Goal: Check status: Check status

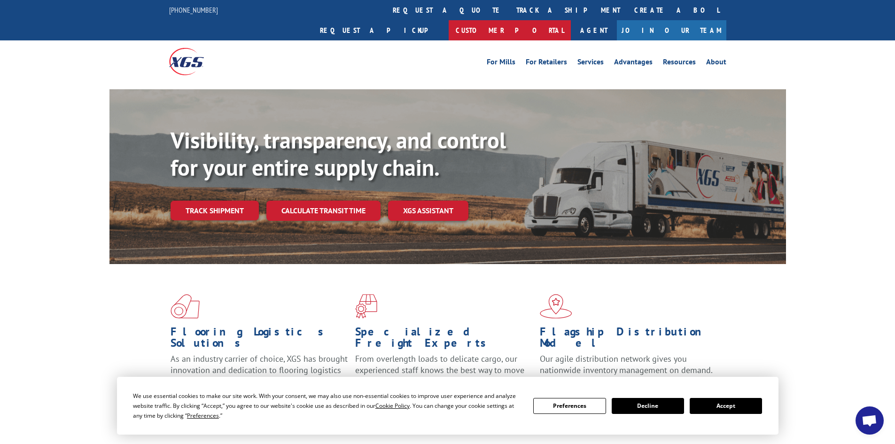
scroll to position [858, 0]
click at [571, 20] on link "Customer Portal" at bounding box center [510, 30] width 122 height 20
click at [509, 10] on link "track a shipment" at bounding box center [568, 10] width 118 height 20
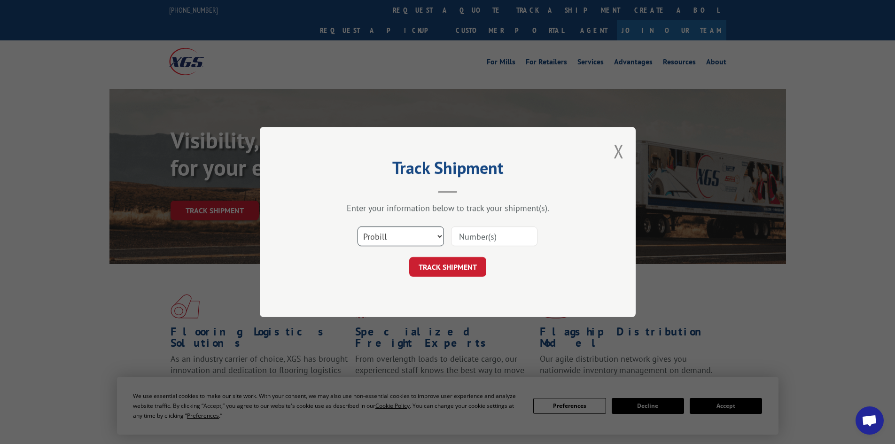
click at [387, 234] on select "Select category... Probill BOL PO" at bounding box center [401, 236] width 86 height 20
select select "bol"
click at [358, 226] on select "Select category... Probill BOL PO" at bounding box center [401, 236] width 86 height 20
click at [473, 237] on input at bounding box center [494, 236] width 86 height 20
paste input "2562944"
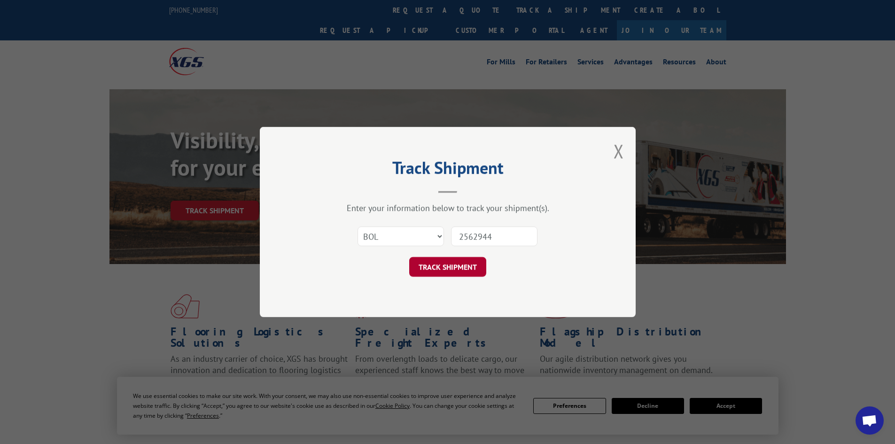
type input "2562944"
click at [434, 266] on button "TRACK SHIPMENT" at bounding box center [447, 267] width 77 height 20
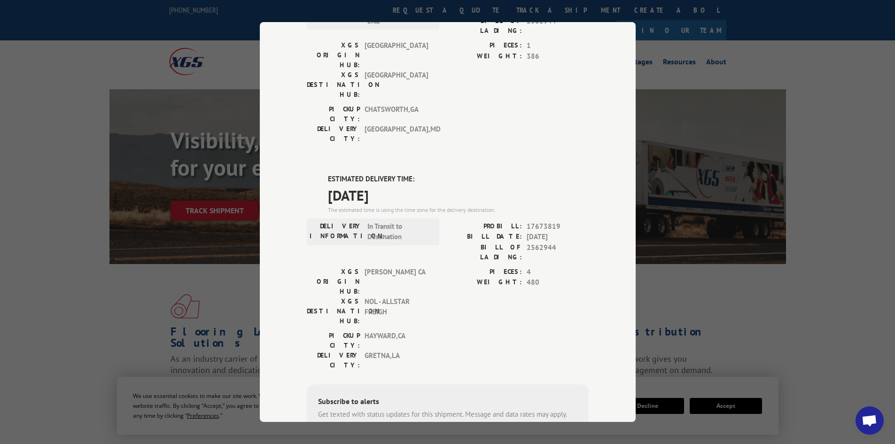
scroll to position [37, 0]
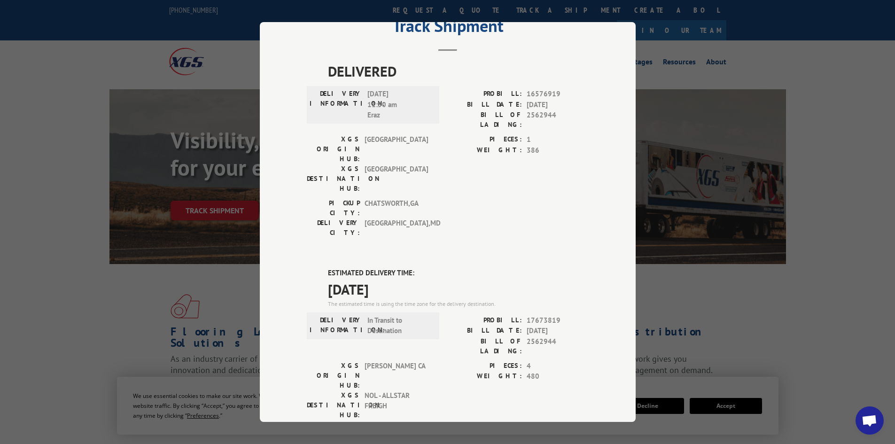
drag, startPoint x: 314, startPoint y: 210, endPoint x: 444, endPoint y: 230, distance: 132.2
click at [444, 230] on div "DELIVERED DELIVERY INFORMATION: [DATE] 11:50 am Eraz PROBILL: 16576919 BILL DAT…" at bounding box center [448, 346] width 282 height 570
copy div "ESTIMATED DELIVERY TIME: [DATE]"
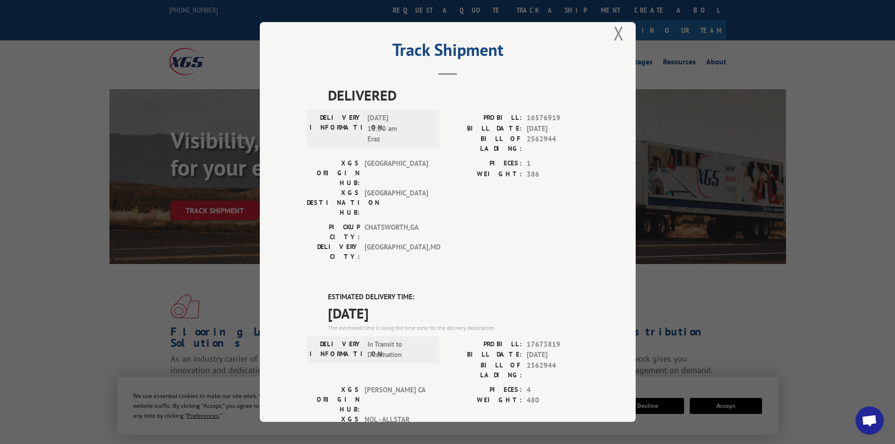
scroll to position [0, 0]
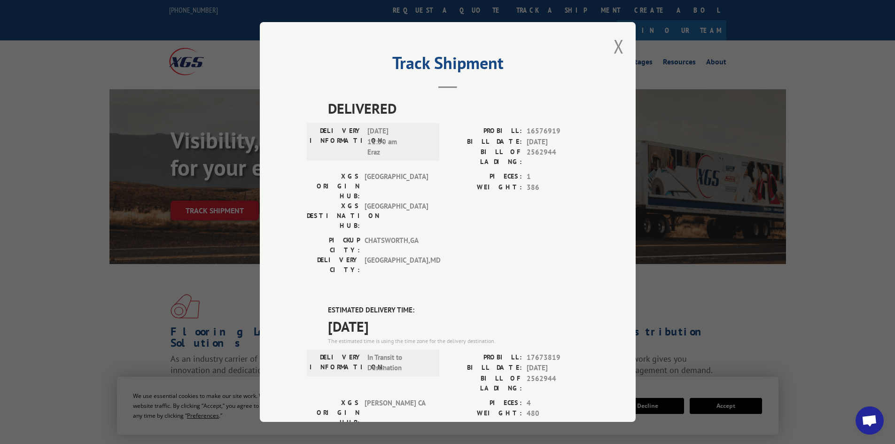
click at [609, 48] on div "Track Shipment DELIVERED DELIVERY INFORMATION: [DATE] 11:50 am Eraz PROBILL: 16…" at bounding box center [448, 222] width 376 height 400
click at [619, 40] on button "Close modal" at bounding box center [619, 46] width 10 height 25
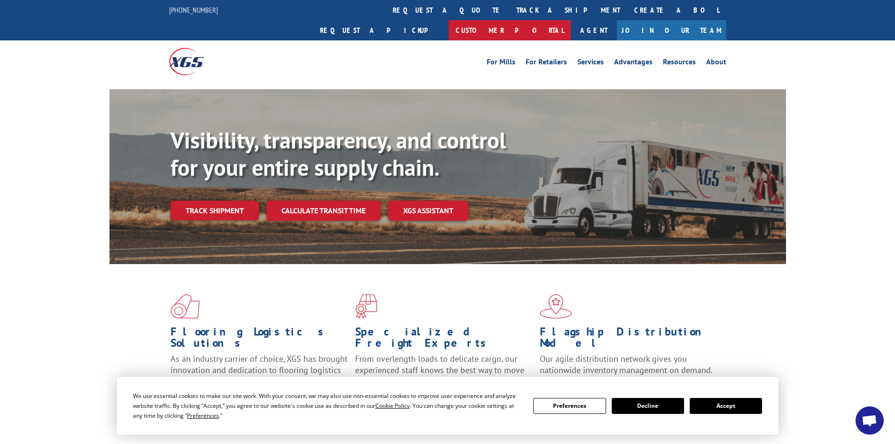
click at [571, 20] on link "Customer Portal" at bounding box center [510, 30] width 122 height 20
